Goal: Find contact information: Find contact information

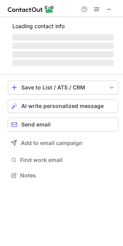
scroll to position [187, 123]
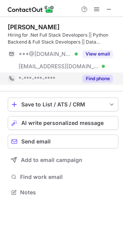
click at [104, 78] on button "Find phone" at bounding box center [97, 79] width 30 height 8
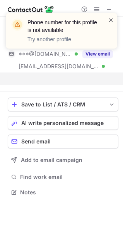
scroll to position [174, 123]
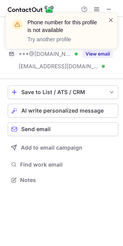
click at [110, 19] on span at bounding box center [111, 20] width 6 height 8
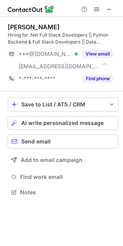
scroll to position [187, 123]
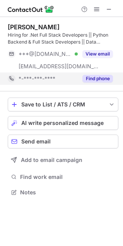
click at [94, 77] on button "Find phone" at bounding box center [97, 79] width 30 height 8
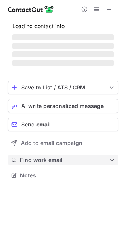
scroll to position [3, 3]
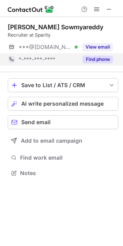
click at [98, 59] on button "Find phone" at bounding box center [97, 60] width 30 height 8
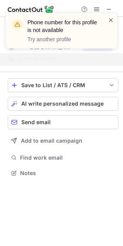
click at [111, 19] on span at bounding box center [111, 20] width 6 height 8
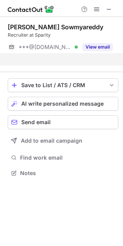
scroll to position [155, 123]
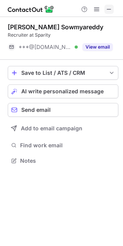
click at [109, 8] on span at bounding box center [109, 9] width 6 height 6
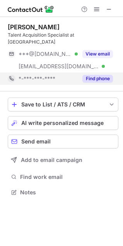
scroll to position [180, 123]
click at [101, 75] on button "Find phone" at bounding box center [97, 79] width 30 height 8
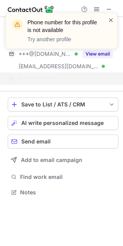
click at [110, 19] on span at bounding box center [111, 20] width 6 height 8
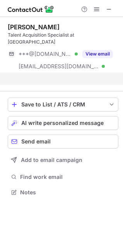
scroll to position [167, 123]
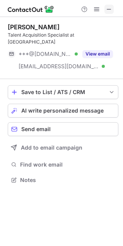
click at [109, 10] on span at bounding box center [109, 9] width 6 height 6
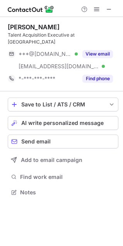
scroll to position [180, 123]
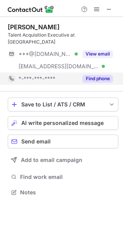
click at [97, 75] on button "Find phone" at bounding box center [97, 79] width 30 height 8
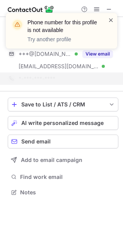
click at [111, 21] on span at bounding box center [111, 20] width 6 height 8
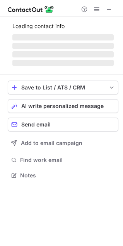
scroll to position [187, 123]
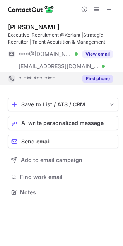
click at [98, 78] on button "Find phone" at bounding box center [97, 79] width 30 height 8
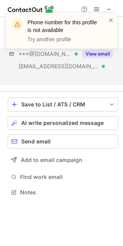
scroll to position [174, 123]
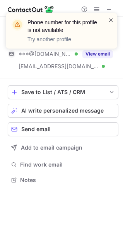
click at [110, 20] on span at bounding box center [111, 20] width 6 height 8
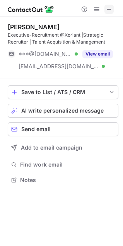
click at [108, 8] on span at bounding box center [109, 9] width 6 height 6
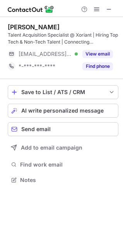
scroll to position [174, 123]
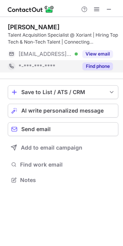
click at [100, 66] on button "Find phone" at bounding box center [97, 66] width 30 height 8
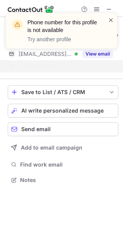
click at [110, 21] on span at bounding box center [111, 20] width 6 height 8
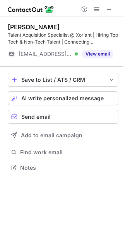
scroll to position [162, 123]
click at [107, 8] on span at bounding box center [109, 9] width 6 height 6
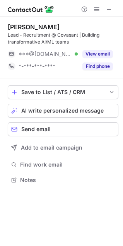
scroll to position [174, 123]
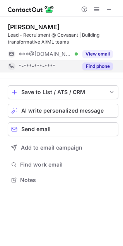
click at [104, 66] on button "Find phone" at bounding box center [97, 66] width 30 height 8
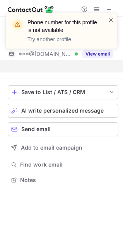
click at [108, 18] on span at bounding box center [111, 20] width 6 height 8
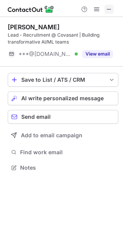
click at [109, 8] on span at bounding box center [109, 9] width 6 height 6
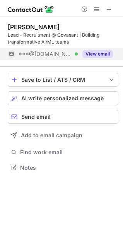
click at [96, 54] on button "View email" at bounding box center [97, 54] width 30 height 8
click at [111, 7] on span at bounding box center [109, 9] width 6 height 6
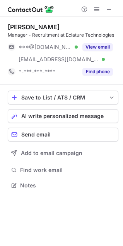
scroll to position [180, 123]
click at [99, 69] on button "Find phone" at bounding box center [97, 72] width 30 height 8
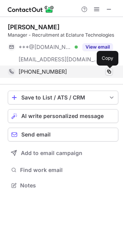
click at [109, 73] on span at bounding box center [109, 72] width 6 height 6
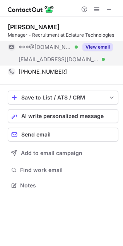
click at [96, 47] on button "View email" at bounding box center [97, 47] width 30 height 8
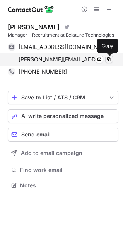
click at [110, 58] on span at bounding box center [109, 59] width 6 height 6
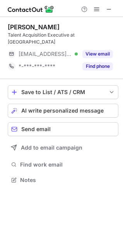
scroll to position [3, 3]
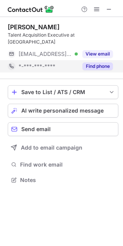
click at [99, 60] on div "Find phone" at bounding box center [95, 66] width 35 height 12
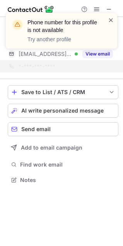
click at [110, 19] on span at bounding box center [111, 20] width 6 height 8
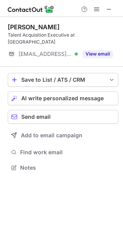
scroll to position [155, 123]
click at [108, 9] on span at bounding box center [109, 9] width 6 height 6
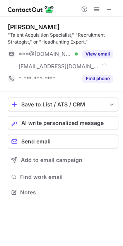
scroll to position [187, 123]
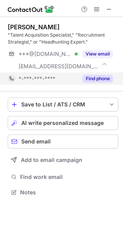
click at [100, 77] on button "Find phone" at bounding box center [97, 79] width 30 height 8
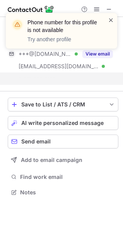
scroll to position [174, 123]
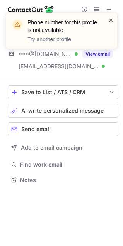
click at [110, 18] on span at bounding box center [111, 20] width 6 height 8
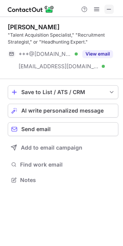
click at [111, 7] on span at bounding box center [109, 9] width 6 height 6
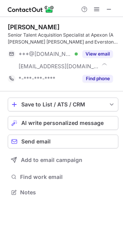
scroll to position [187, 123]
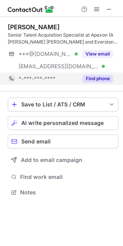
click at [98, 79] on button "Find phone" at bounding box center [97, 79] width 30 height 8
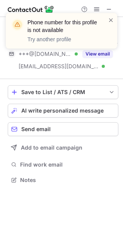
scroll to position [174, 123]
click at [111, 20] on span at bounding box center [111, 20] width 6 height 8
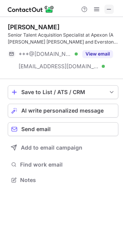
click at [111, 9] on span at bounding box center [109, 9] width 6 height 6
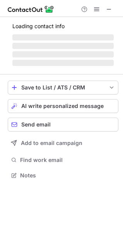
scroll to position [180, 123]
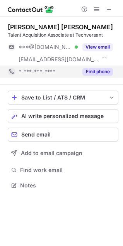
click at [103, 70] on button "Find phone" at bounding box center [97, 72] width 30 height 8
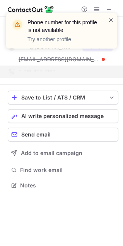
click at [110, 19] on span at bounding box center [111, 20] width 6 height 8
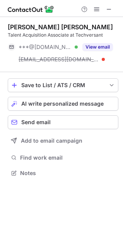
scroll to position [167, 123]
click at [109, 8] on span at bounding box center [109, 9] width 6 height 6
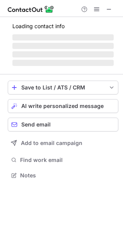
scroll to position [180, 123]
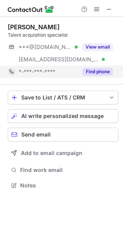
click at [101, 72] on button "Find phone" at bounding box center [97, 72] width 30 height 8
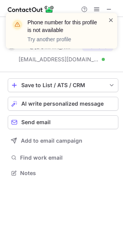
scroll to position [167, 123]
click at [110, 18] on span at bounding box center [111, 20] width 6 height 8
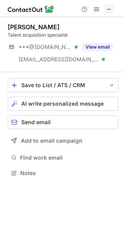
click at [111, 8] on span at bounding box center [109, 9] width 6 height 6
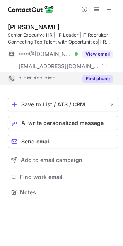
scroll to position [187, 123]
click at [106, 78] on button "Find phone" at bounding box center [97, 79] width 30 height 8
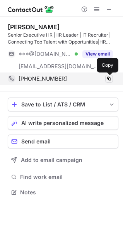
click at [108, 78] on span at bounding box center [109, 79] width 6 height 6
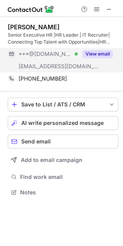
click at [95, 53] on button "View email" at bounding box center [97, 54] width 30 height 8
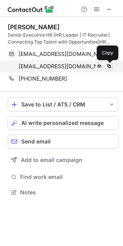
click at [109, 66] on span at bounding box center [109, 66] width 6 height 6
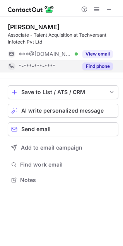
scroll to position [174, 123]
click at [100, 67] on button "Find phone" at bounding box center [97, 66] width 30 height 8
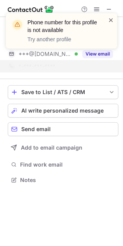
click at [110, 17] on span at bounding box center [111, 20] width 6 height 8
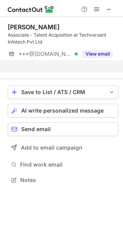
scroll to position [162, 123]
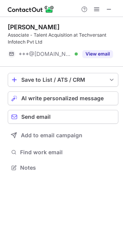
click at [108, 8] on span at bounding box center [109, 9] width 6 height 6
